Goal: Information Seeking & Learning: Learn about a topic

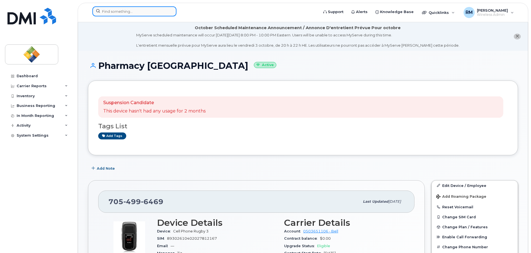
click at [123, 13] on input at bounding box center [134, 11] width 84 height 10
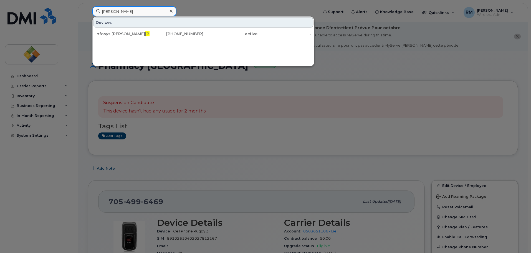
type input "deroche"
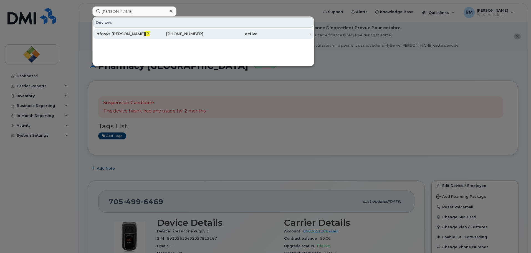
click at [127, 34] on div "Infosys Michael Deroche" at bounding box center [122, 34] width 54 height 6
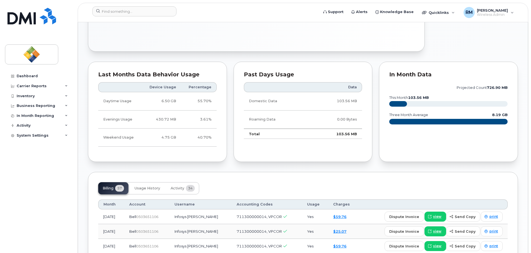
scroll to position [333, 0]
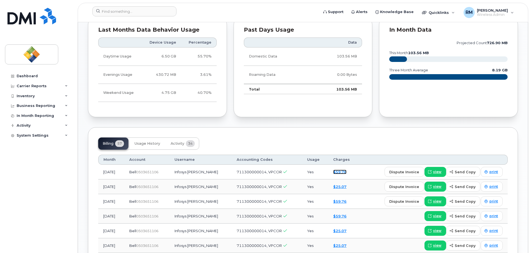
click at [345, 173] on link "$59.76" at bounding box center [339, 172] width 13 height 4
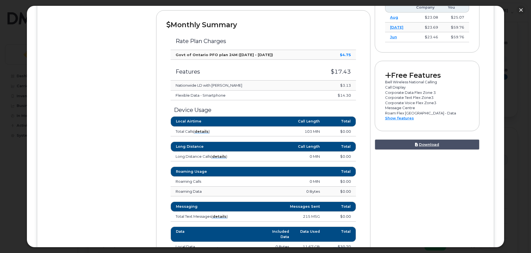
scroll to position [305, 0]
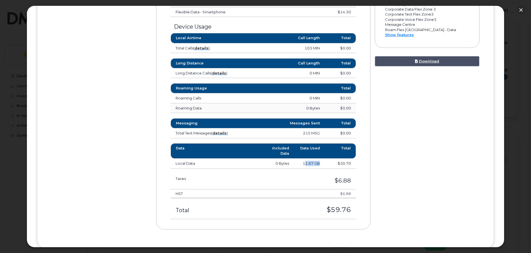
drag, startPoint x: 304, startPoint y: 163, endPoint x: 319, endPoint y: 163, distance: 15.3
click at [319, 163] on td "11.67 GB" at bounding box center [309, 163] width 31 height 10
click at [311, 190] on td "$6.88" at bounding box center [304, 193] width 101 height 9
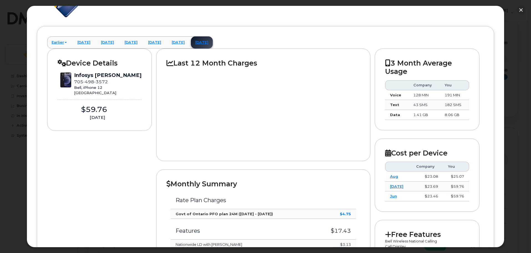
scroll to position [28, 0]
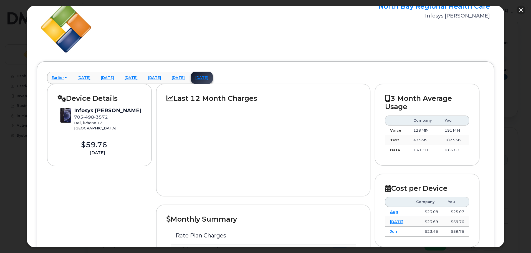
click at [520, 10] on button "button" at bounding box center [521, 10] width 9 height 9
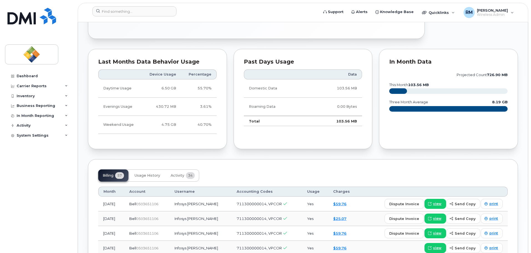
scroll to position [277, 0]
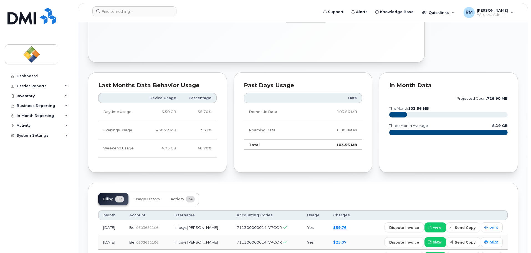
click at [272, 196] on div "Billing 57 Usage History Activity 34" at bounding box center [303, 199] width 410 height 12
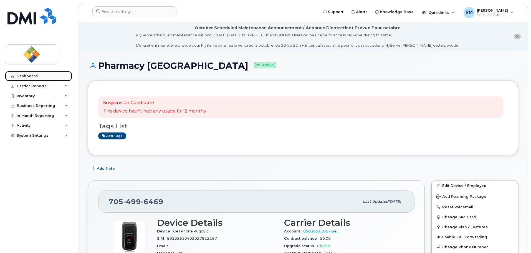
click at [27, 77] on div "Dashboard" at bounding box center [27, 76] width 21 height 4
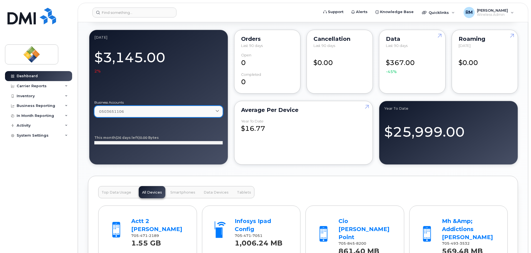
scroll to position [444, 0]
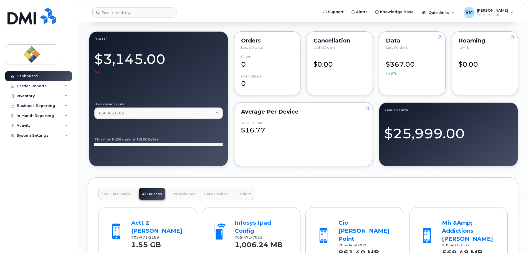
click at [402, 65] on div "$367.00 -45%" at bounding box center [412, 65] width 52 height 21
click at [440, 36] on link at bounding box center [438, 48] width 13 height 32
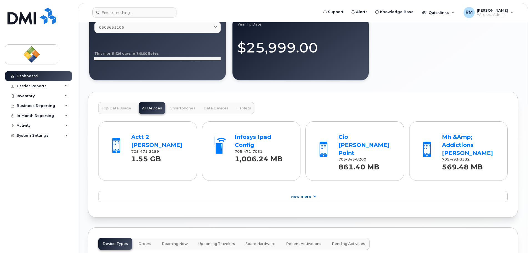
scroll to position [472, 0]
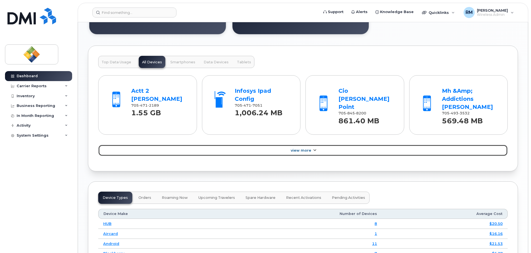
click at [294, 150] on span "View More" at bounding box center [301, 150] width 21 height 4
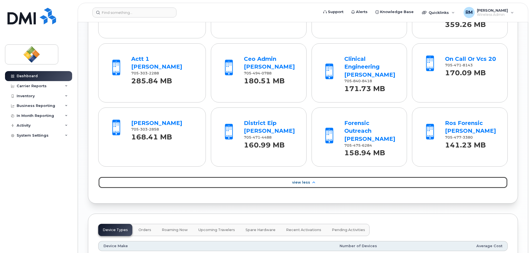
scroll to position [721, 0]
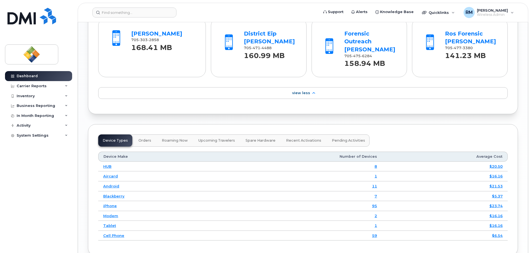
click at [42, 89] on div "Carrier Reports" at bounding box center [38, 86] width 67 height 10
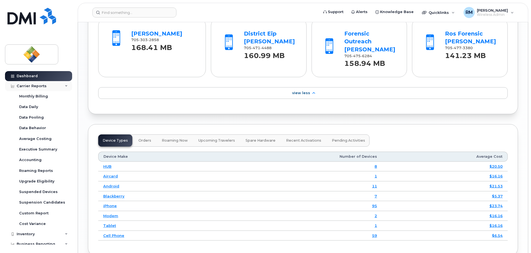
click at [42, 88] on div "Carrier Reports" at bounding box center [38, 86] width 67 height 10
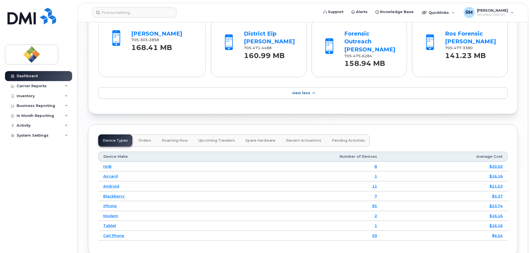
click at [180, 124] on div "Device Types Orders Roaming Now Upcoming Travelers Spare Hardware Recent Activa…" at bounding box center [303, 190] width 430 height 132
click at [72, 178] on div "Dashboard Carrier Reports Monthly Billing Data Daily Data Pooling Data Behavior…" at bounding box center [39, 157] width 69 height 173
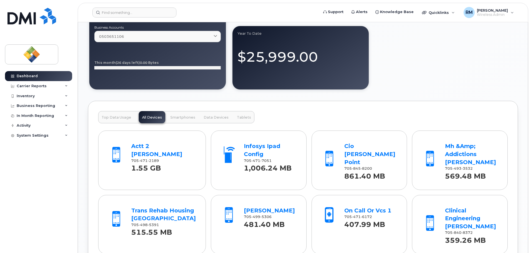
scroll to position [416, 0]
click at [38, 185] on div "Dashboard Carrier Reports Monthly Billing Data Daily Data Pooling Data Behavior…" at bounding box center [39, 157] width 69 height 173
click at [171, 93] on div "September 2025 Billing Cycle Process Waiting for Bill Files details Approvals M…" at bounding box center [303, 160] width 430 height 995
click at [70, 154] on div "Dashboard Carrier Reports Monthly Billing Data Daily Data Pooling Data Behavior…" at bounding box center [39, 157] width 69 height 173
click at [227, 8] on form at bounding box center [203, 12] width 223 height 10
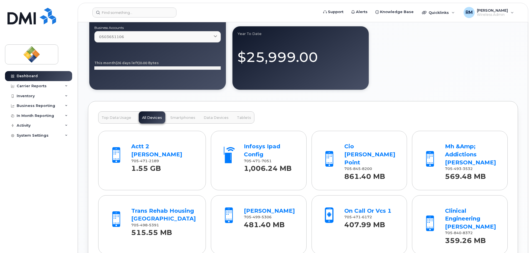
click at [114, 120] on button "Top Data Usage" at bounding box center [116, 117] width 36 height 12
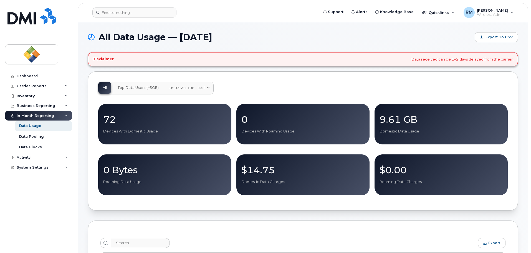
click at [193, 88] on span "0503651106 - Bell" at bounding box center [187, 87] width 35 height 5
click at [130, 88] on span "Top Data Users (>5GB)" at bounding box center [137, 87] width 41 height 4
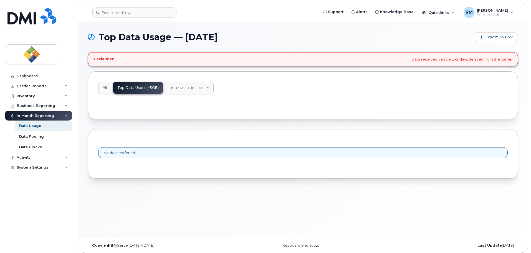
click at [105, 89] on span "All" at bounding box center [105, 87] width 4 height 4
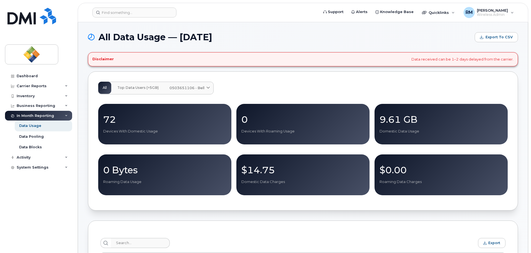
scroll to position [139, 0]
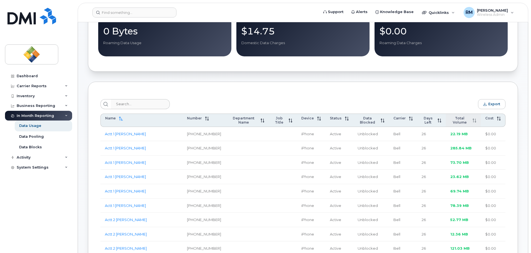
click at [474, 122] on icon at bounding box center [473, 120] width 0 height 4
click at [474, 122] on icon at bounding box center [475, 120] width 4 height 4
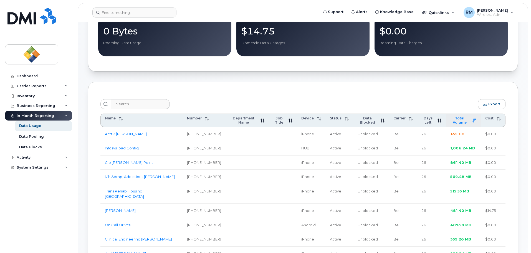
click at [30, 84] on div "Carrier Reports" at bounding box center [32, 86] width 30 height 4
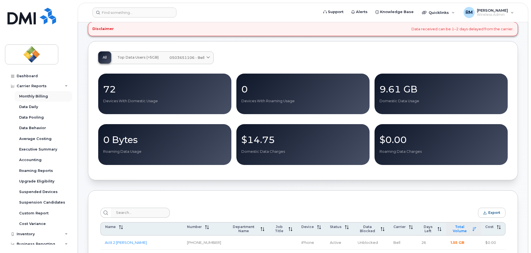
scroll to position [28, 0]
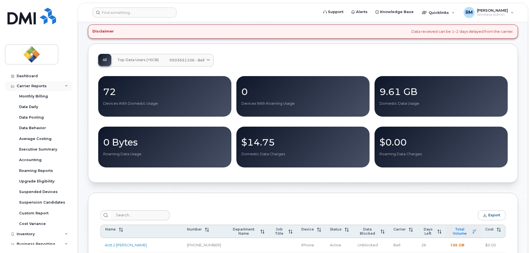
click at [65, 86] on icon at bounding box center [66, 86] width 3 height 3
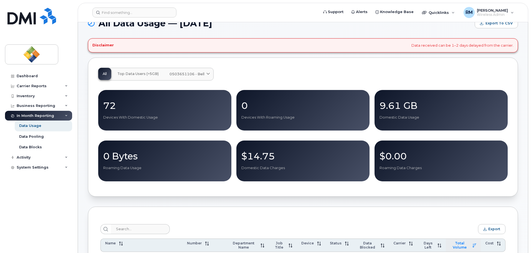
scroll to position [0, 0]
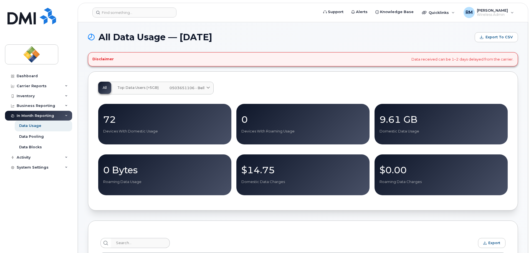
click at [196, 41] on span "All Data Usage — October 2025" at bounding box center [156, 37] width 114 height 8
click at [25, 116] on div "In Month Reporting" at bounding box center [35, 115] width 37 height 4
click at [29, 97] on div "Inventory" at bounding box center [26, 96] width 18 height 4
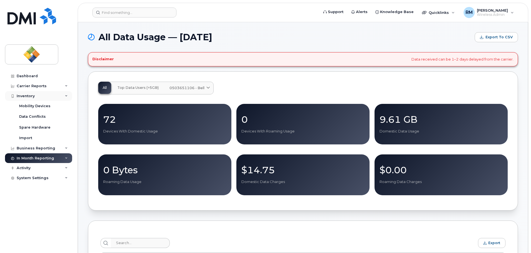
click at [29, 97] on div "Inventory" at bounding box center [26, 96] width 18 height 4
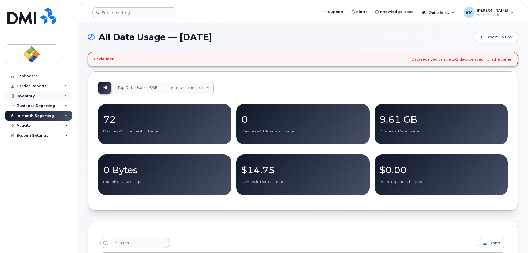
click at [29, 97] on div "Inventory" at bounding box center [26, 96] width 18 height 4
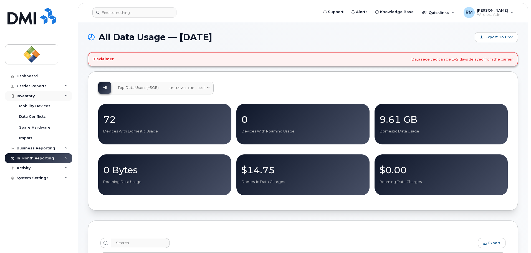
click at [31, 96] on div "Inventory" at bounding box center [26, 96] width 18 height 4
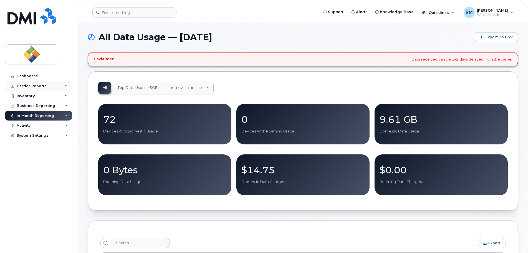
click at [31, 86] on div "Carrier Reports" at bounding box center [32, 86] width 30 height 4
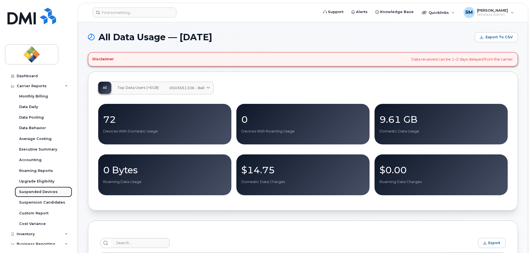
click at [36, 194] on div "Suspended Devices" at bounding box center [38, 191] width 39 height 5
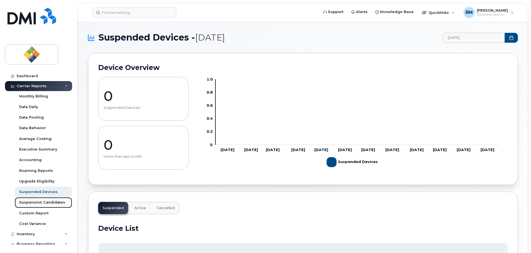
click at [36, 205] on link "Suspension Candidates" at bounding box center [43, 202] width 57 height 11
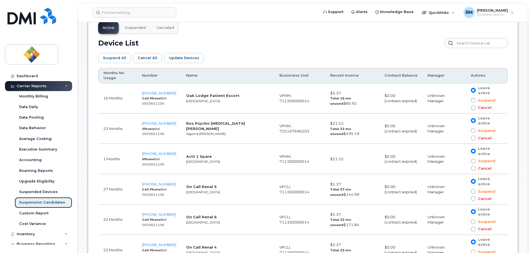
scroll to position [305, 0]
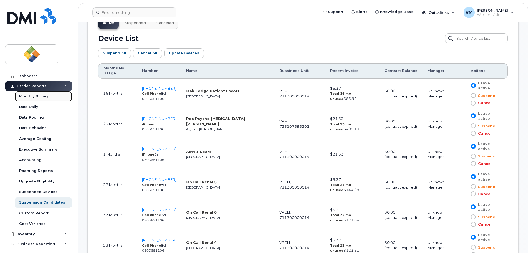
click at [33, 96] on div "Monthly Billing" at bounding box center [33, 96] width 29 height 5
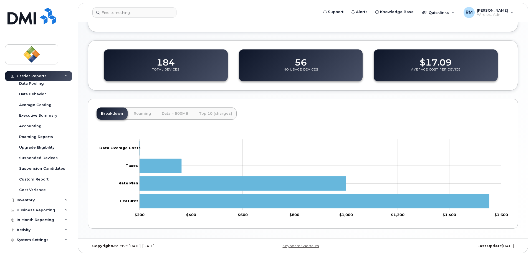
scroll to position [210, 0]
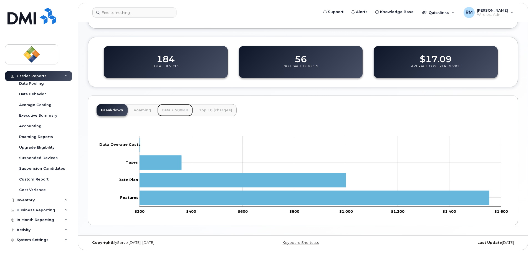
click at [171, 109] on link "Data > 500MB" at bounding box center [175, 110] width 36 height 12
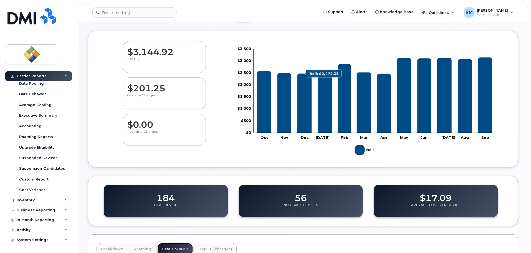
scroll to position [154, 0]
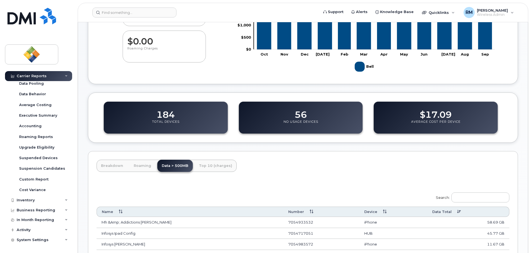
click at [213, 60] on div "$0.00 Roaming Charges" at bounding box center [164, 47] width 132 height 32
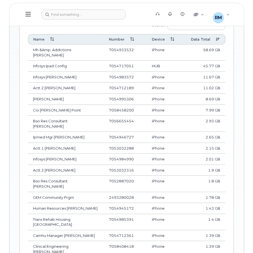
scroll to position [445, 0]
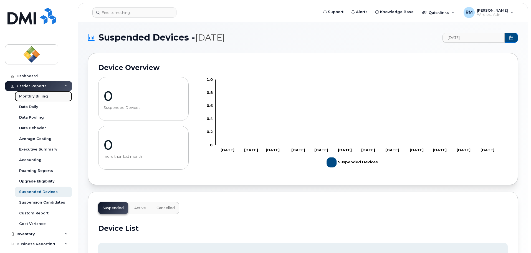
click at [32, 98] on div "Monthly Billing" at bounding box center [33, 96] width 29 height 5
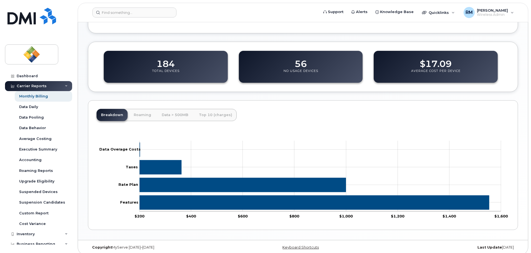
scroll to position [210, 0]
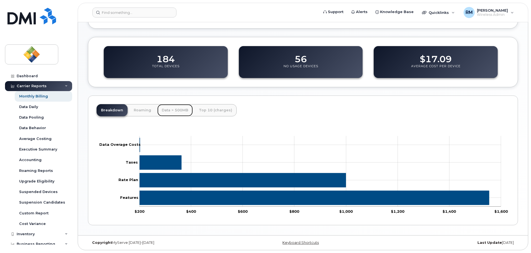
click at [174, 111] on link "Data > 500MB" at bounding box center [175, 110] width 36 height 12
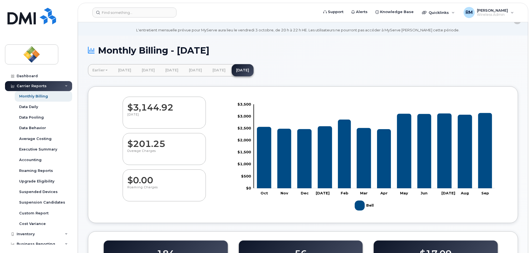
scroll to position [0, 0]
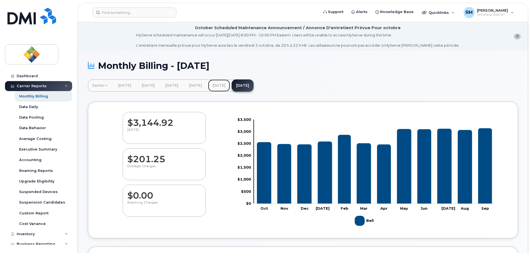
click at [230, 86] on link "[DATE]" at bounding box center [219, 85] width 22 height 12
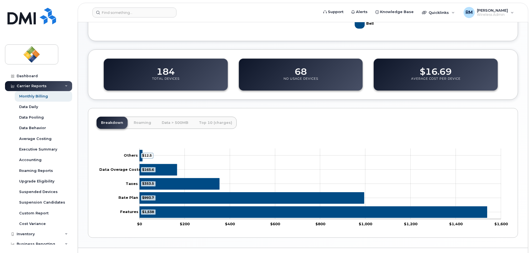
scroll to position [210, 0]
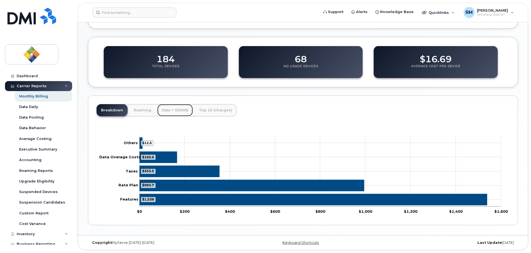
click at [173, 109] on link "Data > 500MB" at bounding box center [175, 110] width 36 height 12
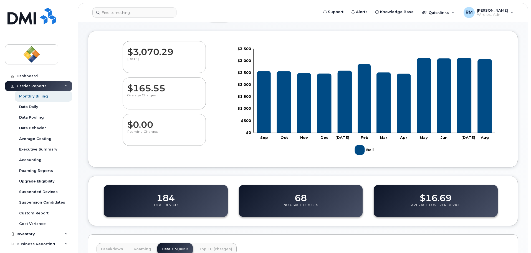
scroll to position [0, 0]
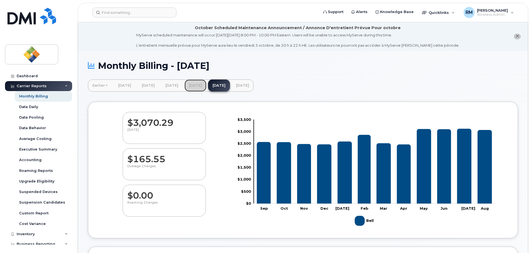
drag, startPoint x: 215, startPoint y: 87, endPoint x: 223, endPoint y: 108, distance: 22.9
click at [206, 87] on link "[DATE]" at bounding box center [196, 85] width 22 height 12
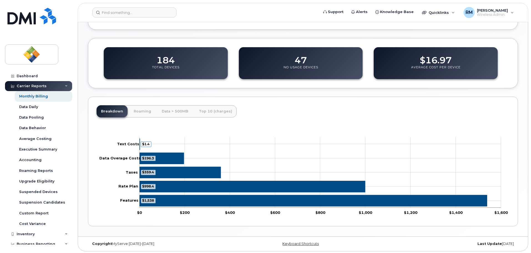
scroll to position [210, 0]
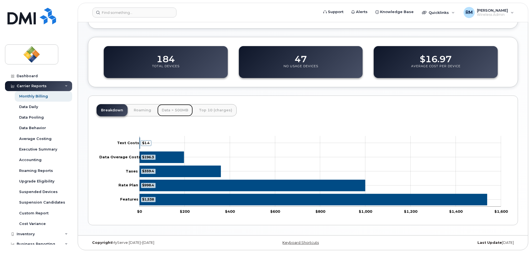
click at [173, 110] on link "Data > 500MB" at bounding box center [175, 110] width 36 height 12
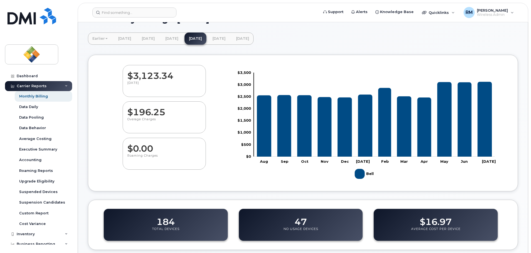
scroll to position [43, 0]
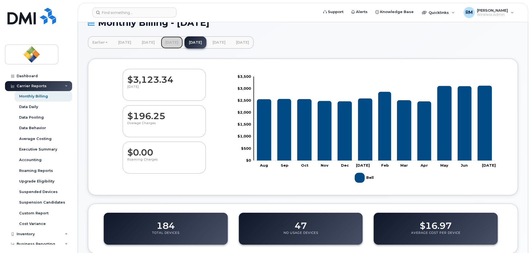
drag, startPoint x: 187, startPoint y: 42, endPoint x: 192, endPoint y: 88, distance: 46.1
click at [183, 42] on link "[DATE]" at bounding box center [172, 42] width 22 height 12
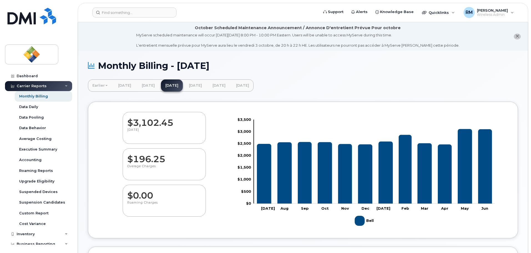
scroll to position [210, 0]
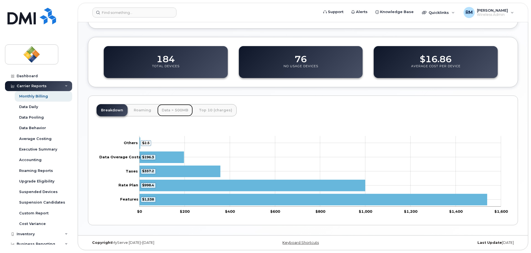
click at [184, 113] on link "Data > 500MB" at bounding box center [175, 110] width 36 height 12
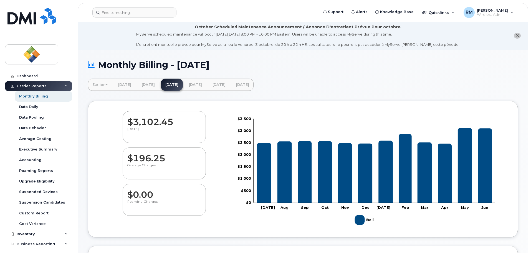
scroll to position [0, 0]
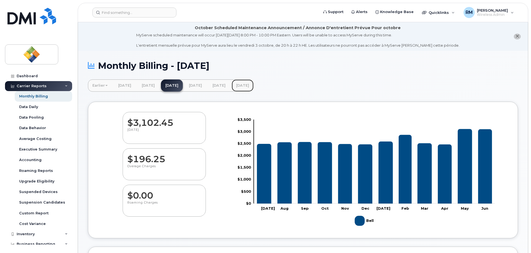
click at [254, 86] on link "[DATE]" at bounding box center [243, 85] width 22 height 12
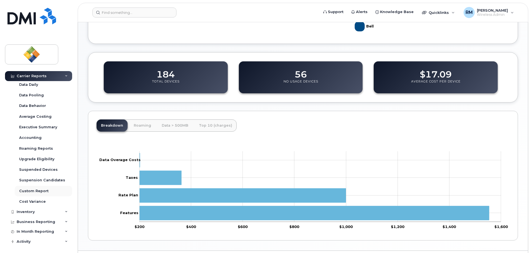
scroll to position [34, 0]
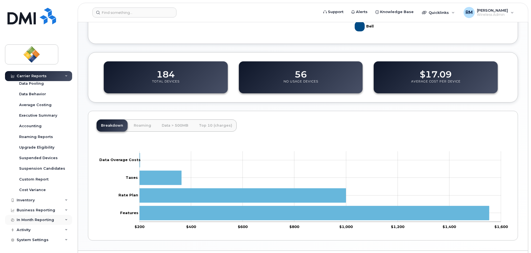
click at [36, 220] on div "In Month Reporting" at bounding box center [35, 220] width 37 height 4
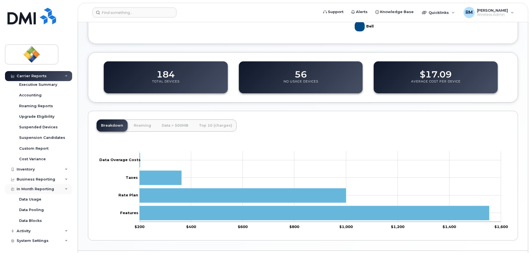
scroll to position [66, 0]
click at [35, 198] on div "Data Usage" at bounding box center [30, 198] width 22 height 5
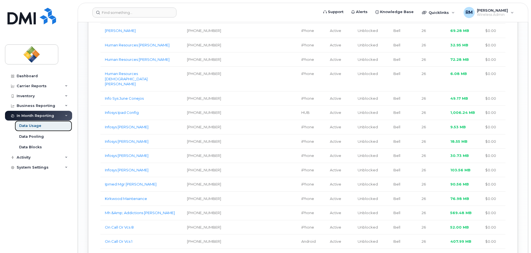
scroll to position [860, 0]
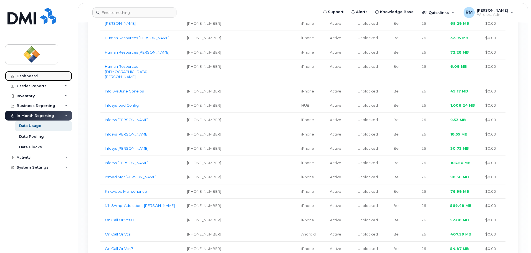
click at [28, 79] on link "Dashboard" at bounding box center [38, 76] width 67 height 10
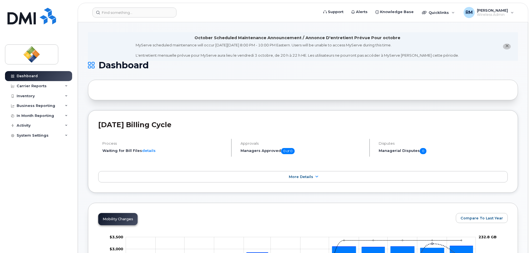
click at [448, 61] on h1 "Dashboard" at bounding box center [301, 65] width 427 height 9
